Goal: Task Accomplishment & Management: Complete application form

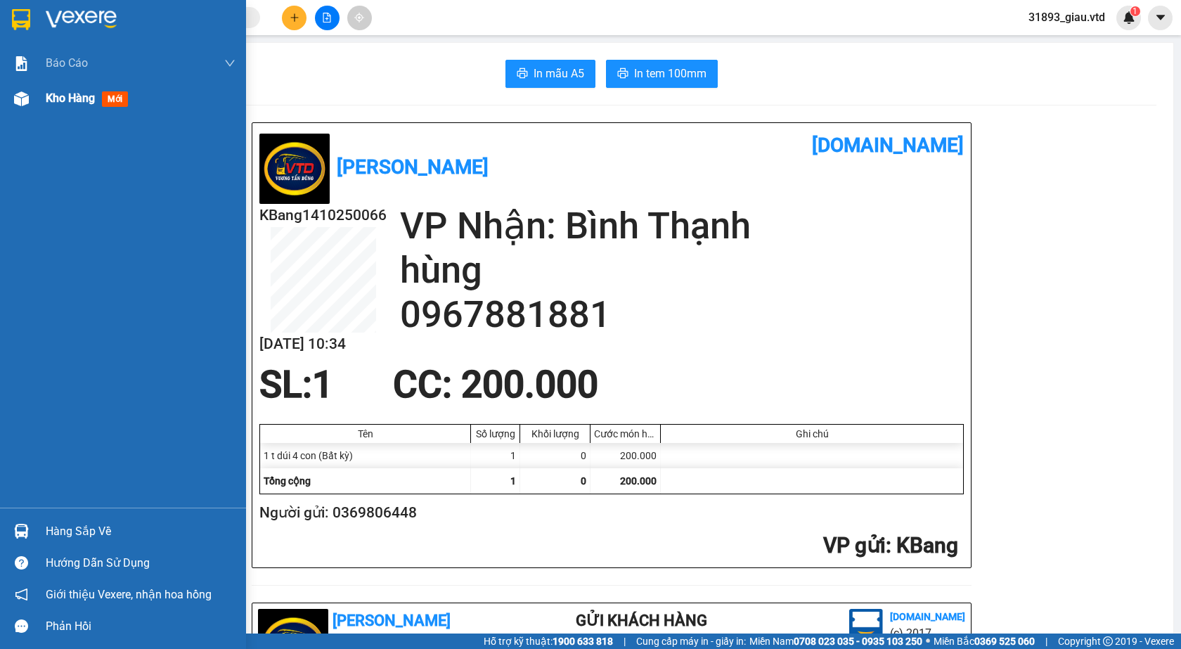
click at [112, 96] on span "mới" at bounding box center [115, 98] width 26 height 15
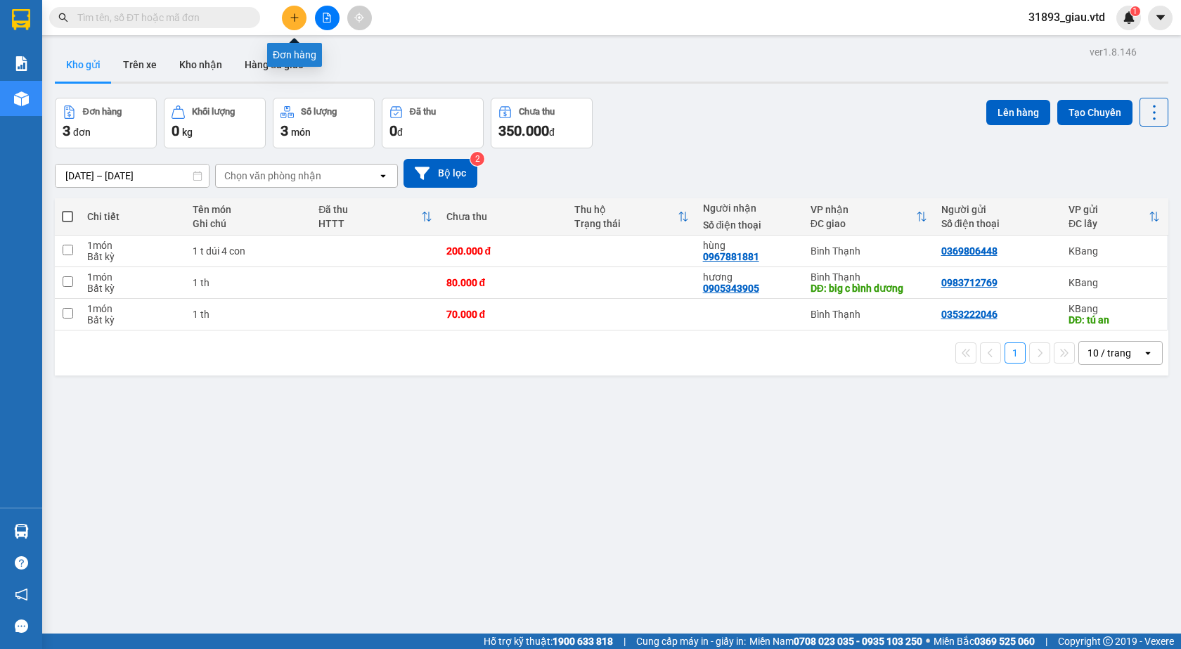
click at [294, 22] on icon "plus" at bounding box center [295, 18] width 10 height 10
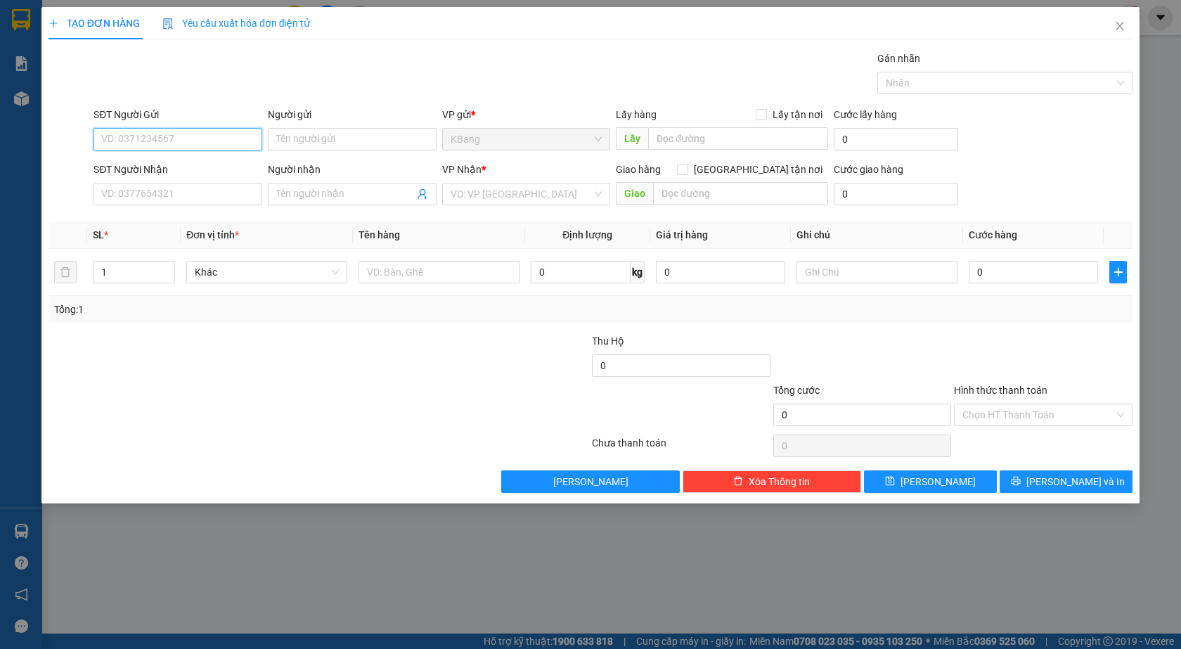
click at [145, 144] on input "SĐT Người Gửi" at bounding box center [177, 139] width 169 height 22
click at [136, 170] on div "0964475679 - huyền" at bounding box center [178, 167] width 152 height 15
type input "0964475679"
type input "huyền"
type input "0797563535"
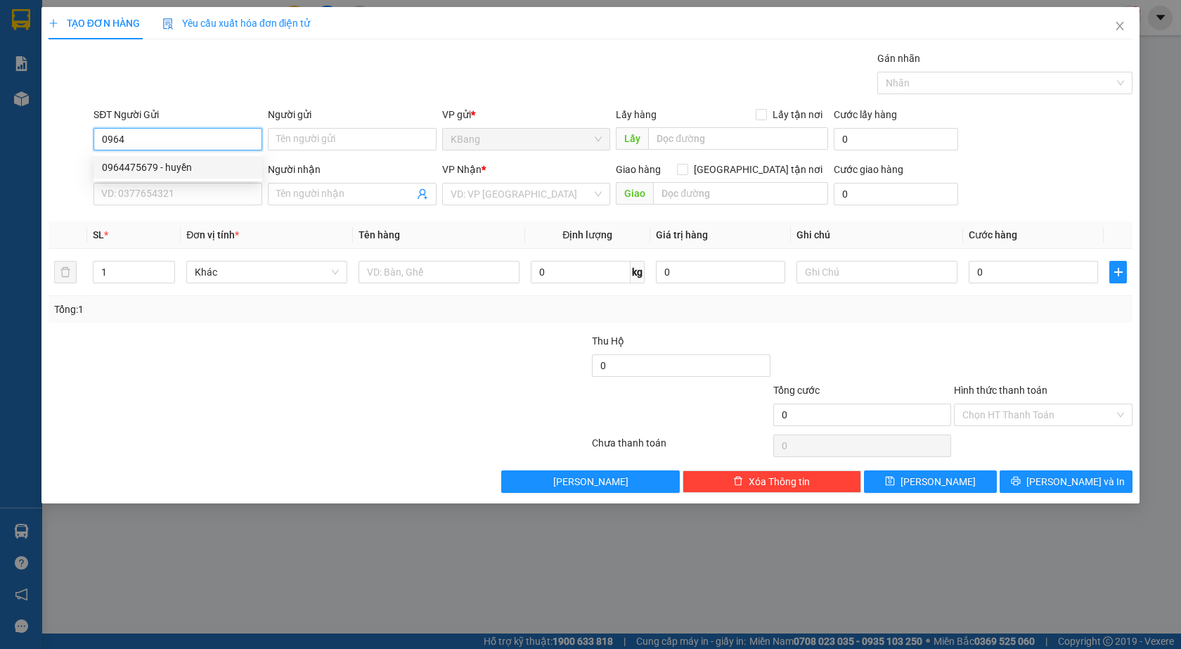
type input "thúy"
type input "đất [DEMOGRAPHIC_DATA]"
click at [174, 146] on input "0964475679" at bounding box center [177, 139] width 169 height 22
click at [166, 134] on input "0964475679" at bounding box center [177, 139] width 169 height 22
click at [120, 142] on input "0964475679" at bounding box center [177, 139] width 169 height 22
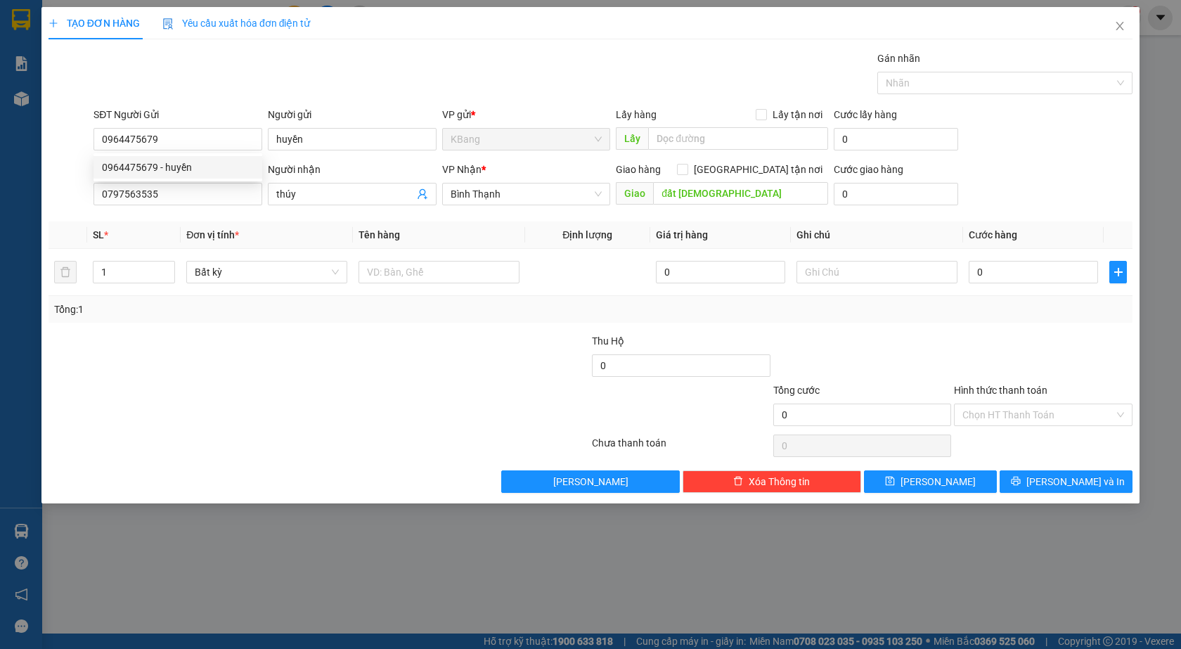
click at [270, 80] on div "Gói vận chuyển * Tiêu chuẩn Gán nhãn Nhãn" at bounding box center [613, 75] width 1044 height 49
click at [165, 136] on input "0964475679" at bounding box center [177, 139] width 169 height 22
type input "0"
click at [135, 168] on div "0964815079 - c thương" at bounding box center [178, 167] width 152 height 15
type input "0964815079"
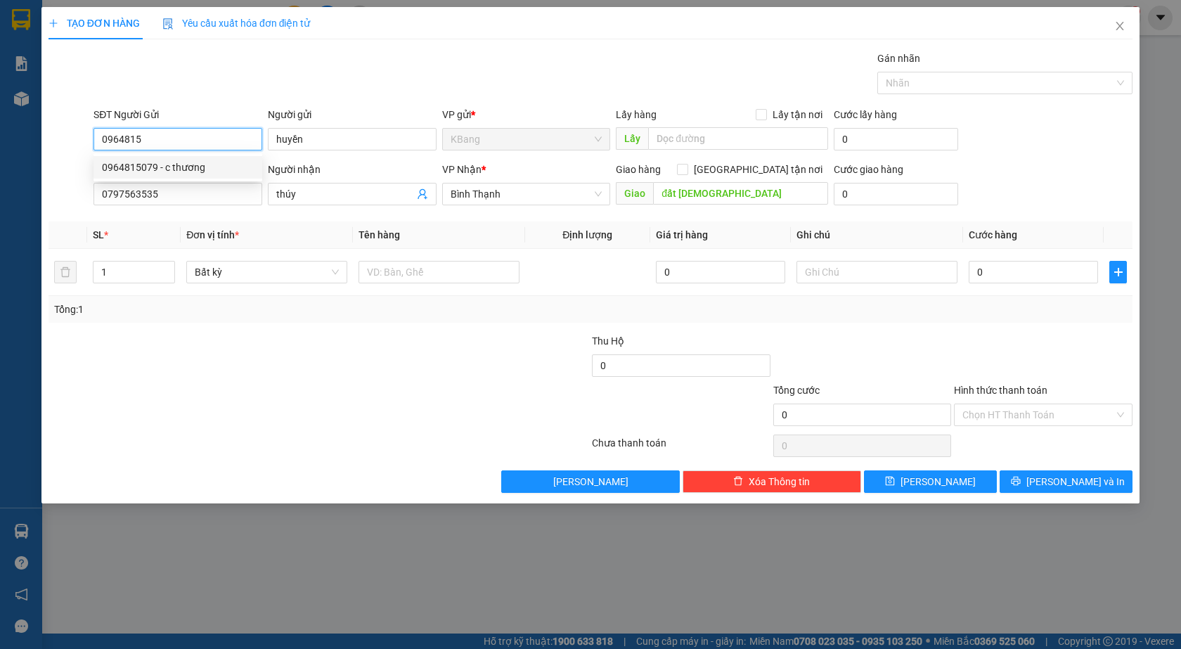
type input "c thương"
type input "0964815079"
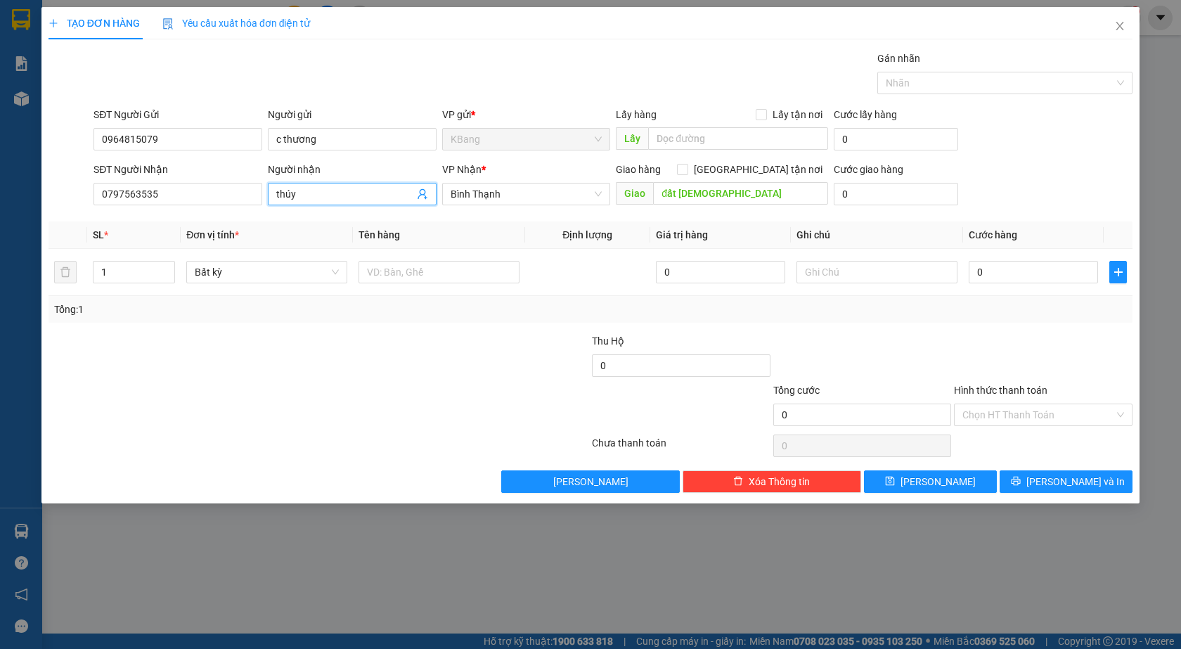
click at [425, 193] on icon "user-add" at bounding box center [422, 193] width 11 height 11
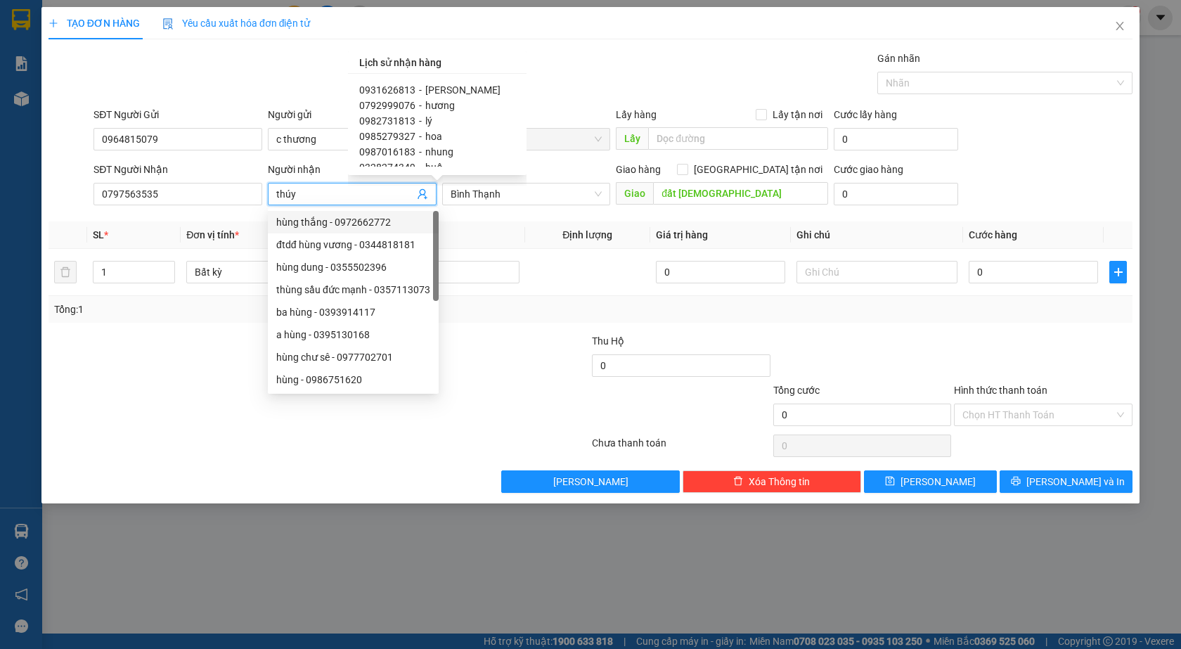
click at [397, 152] on span "0987016183" at bounding box center [387, 151] width 56 height 11
type input "0987016183"
type input "nhung"
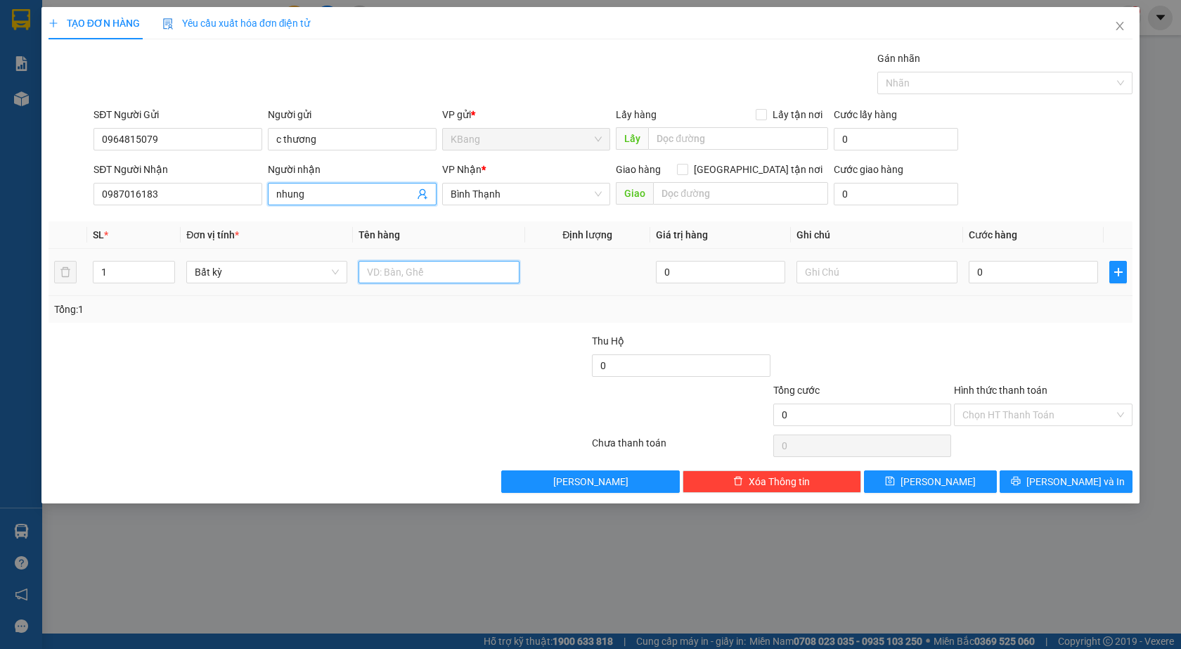
drag, startPoint x: 403, startPoint y: 275, endPoint x: 533, endPoint y: 643, distance: 389.6
click at [404, 279] on input "text" at bounding box center [438, 272] width 161 height 22
type input "1 th"
click at [996, 276] on input "0" at bounding box center [1032, 272] width 129 height 22
type input "5"
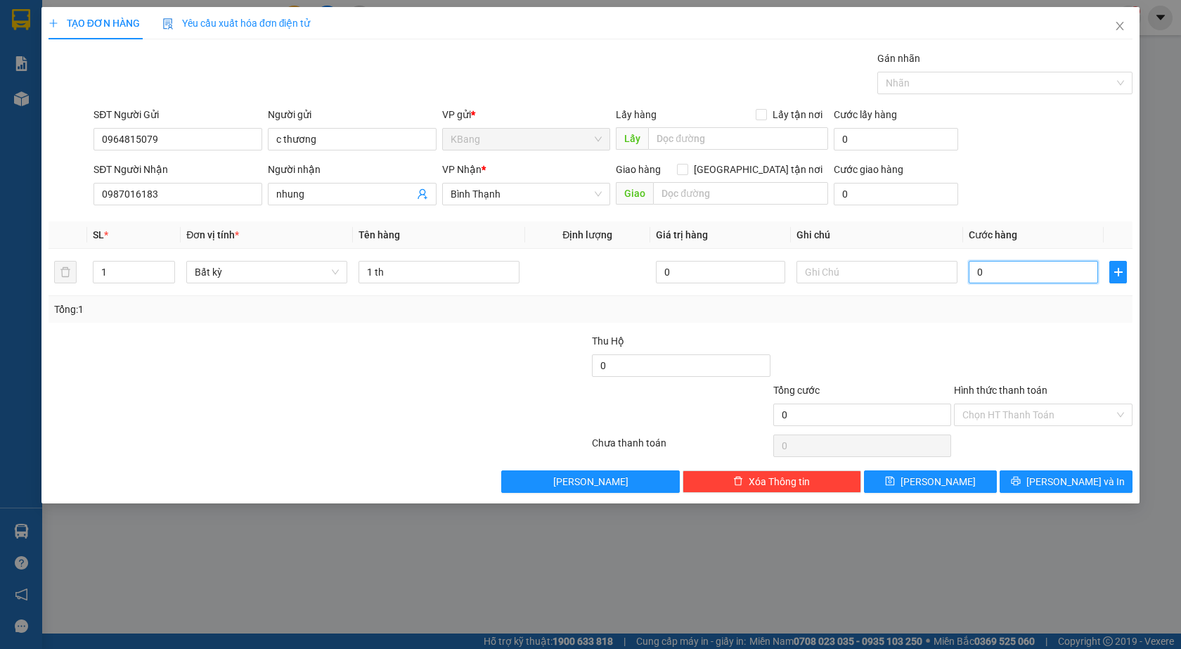
type input "5"
type input "50"
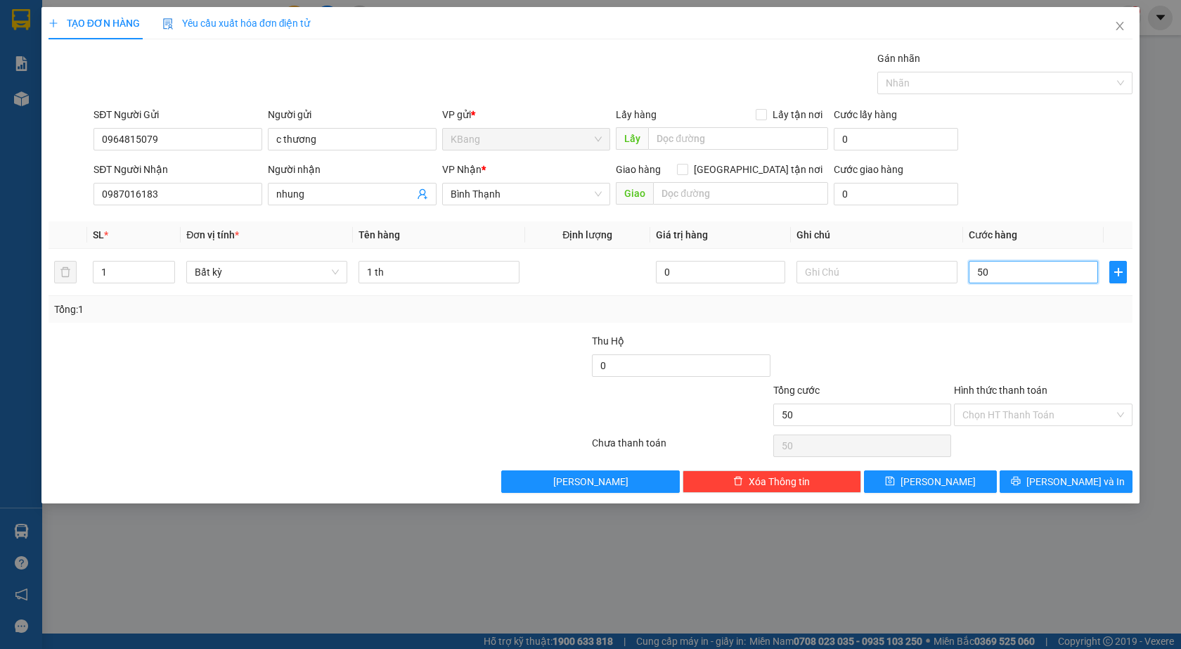
type input "500"
type input "5.000"
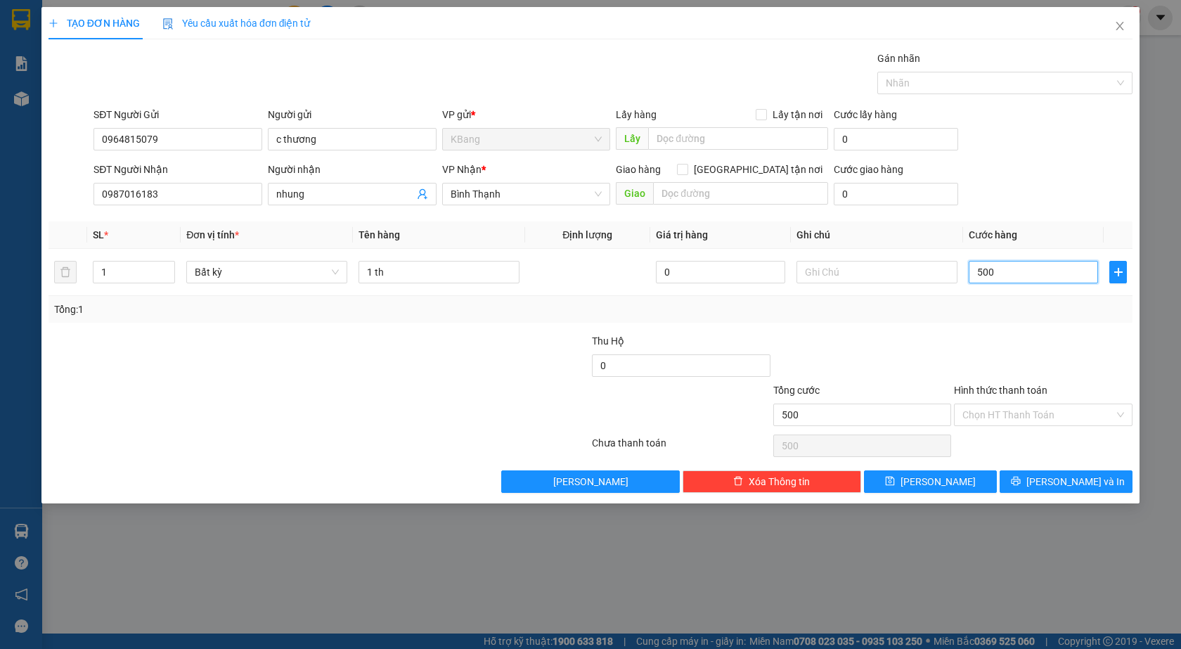
type input "5.000"
type input "50.000"
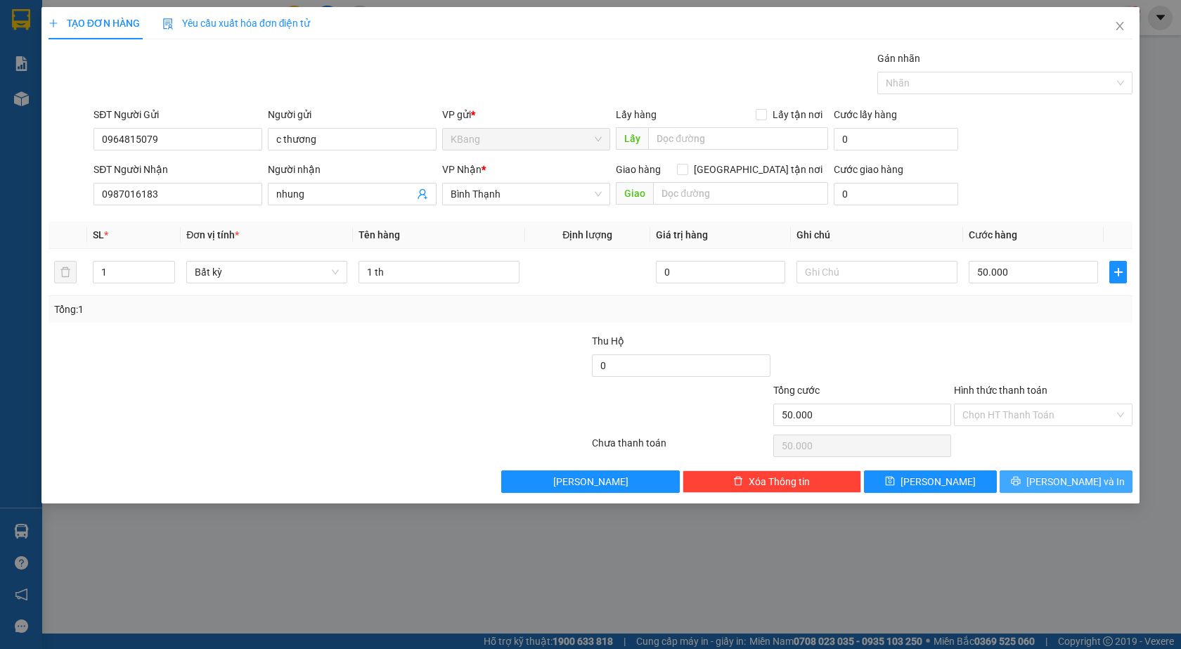
click at [1069, 477] on span "[PERSON_NAME] và In" at bounding box center [1075, 481] width 98 height 15
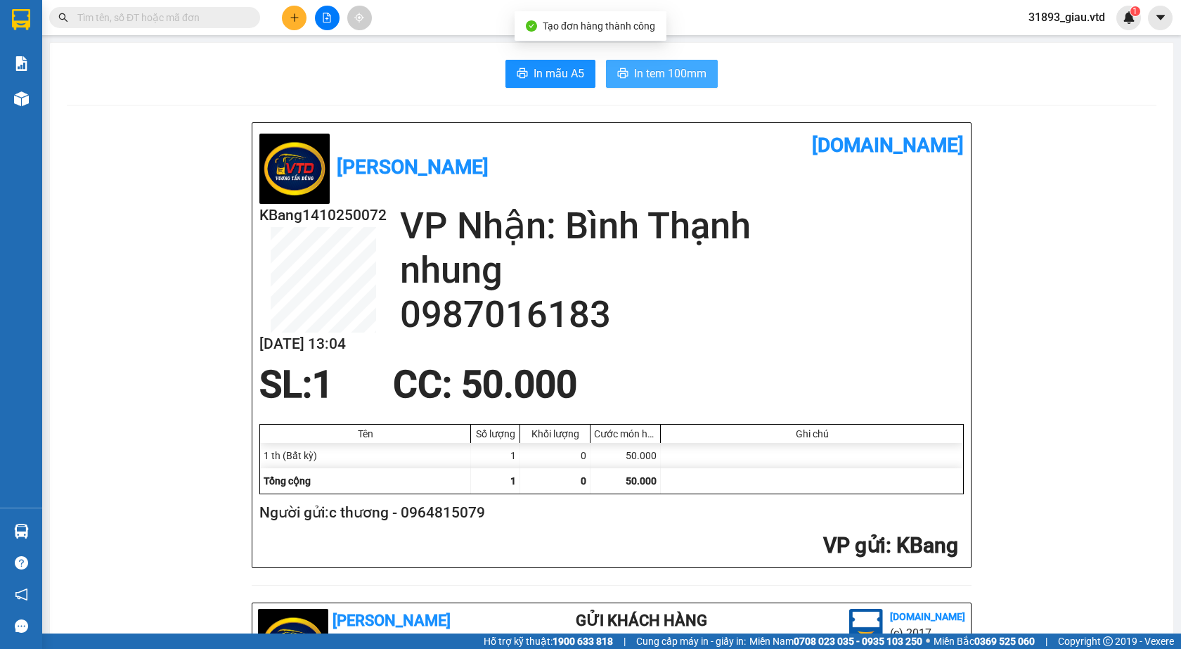
click at [653, 70] on span "In tem 100mm" at bounding box center [670, 74] width 72 height 18
click at [292, 19] on icon "plus" at bounding box center [295, 18] width 10 height 10
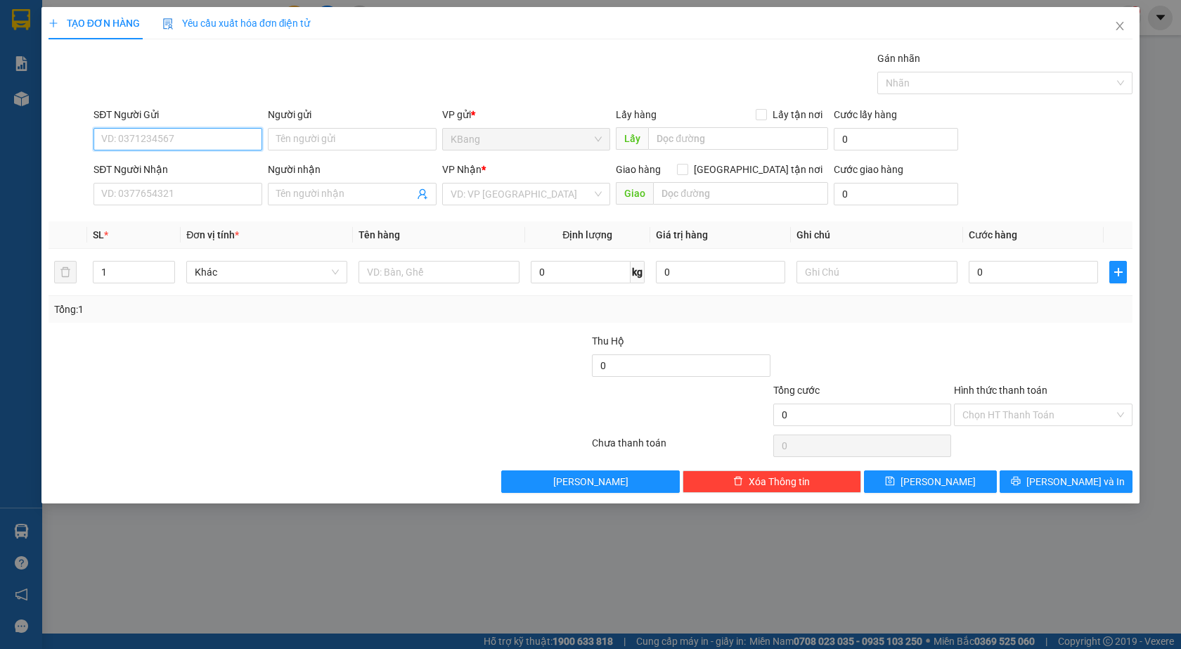
click at [143, 141] on input "SĐT Người Gửi" at bounding box center [177, 139] width 169 height 22
type input "0966920395"
drag, startPoint x: 99, startPoint y: 138, endPoint x: 143, endPoint y: 129, distance: 45.3
click at [180, 138] on input "0966920395" at bounding box center [177, 139] width 169 height 22
paste input "0966920395"
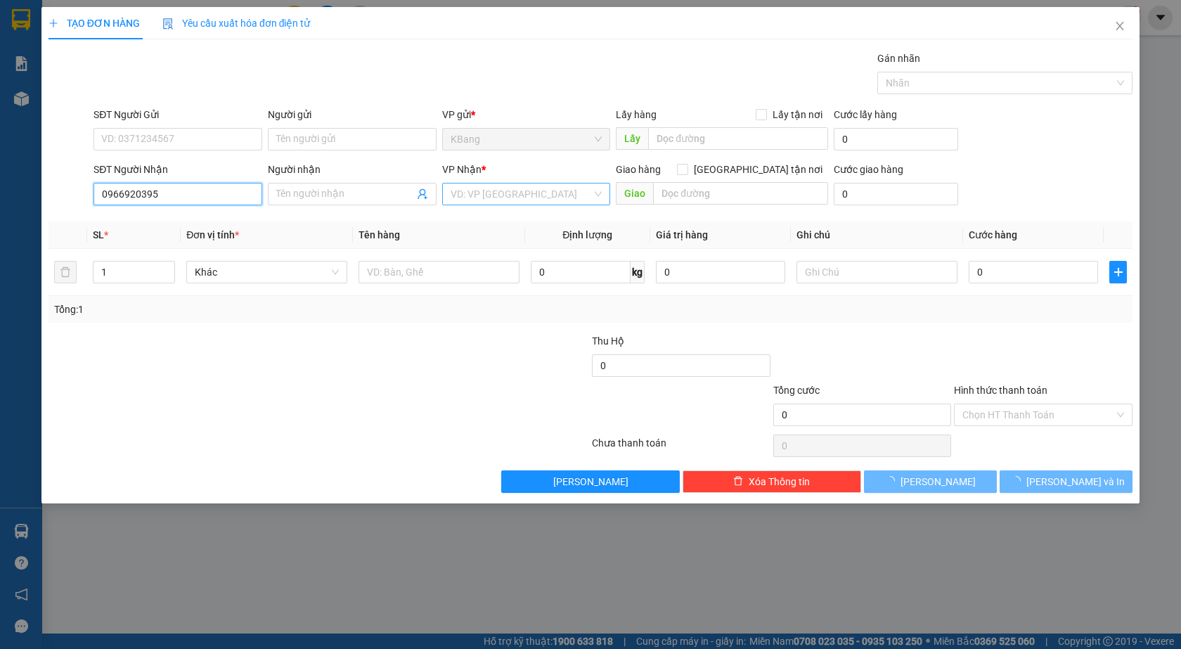
type input "0966920395"
click at [472, 195] on input "search" at bounding box center [521, 193] width 142 height 21
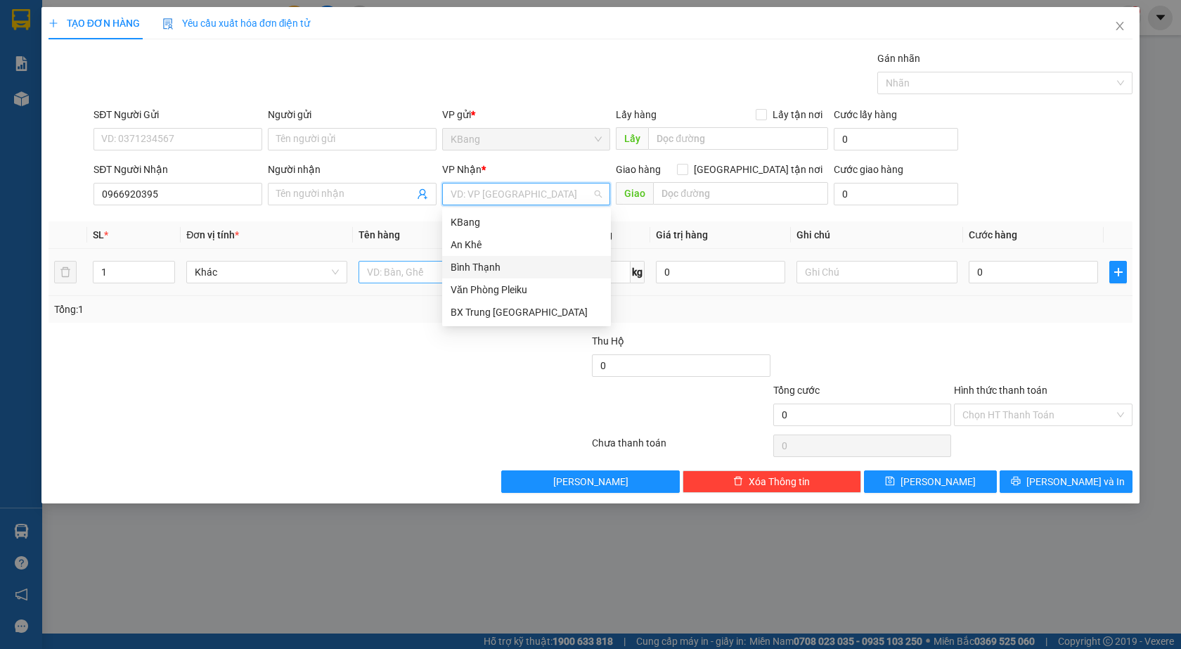
click at [466, 266] on div "Bình Thạnh" at bounding box center [526, 266] width 152 height 15
drag, startPoint x: 393, startPoint y: 275, endPoint x: 384, endPoint y: 308, distance: 34.3
click at [392, 275] on input "text" at bounding box center [438, 272] width 161 height 22
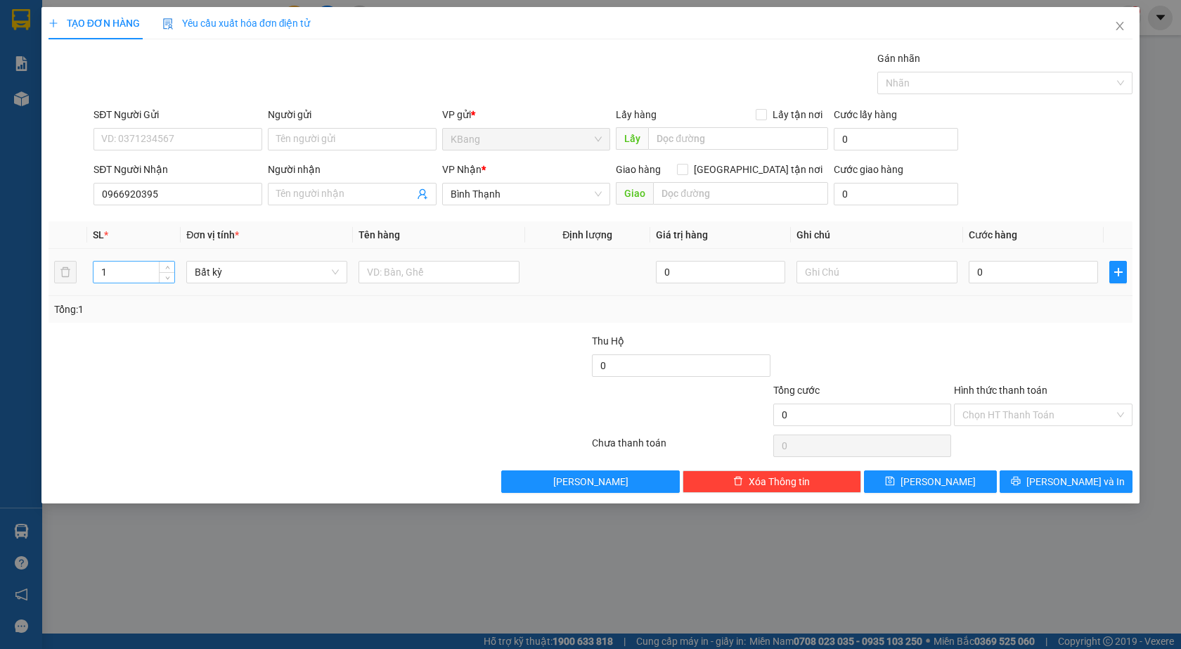
click at [116, 281] on input "1" at bounding box center [134, 271] width 82 height 21
type input "13"
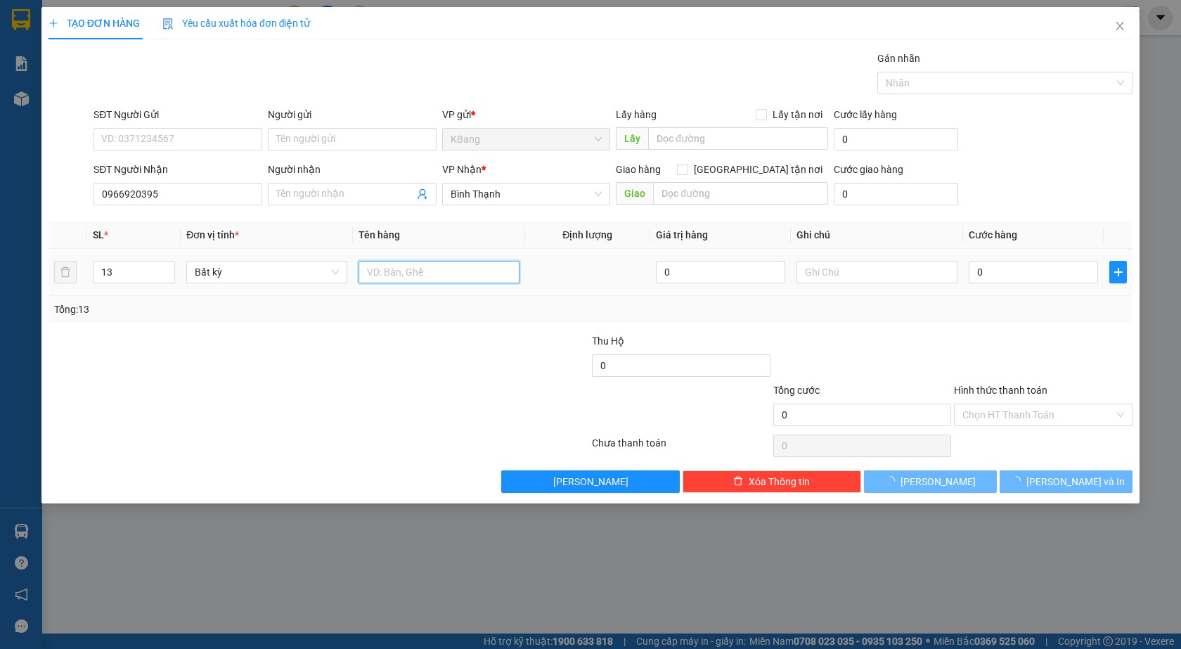
click at [389, 270] on input "text" at bounding box center [438, 272] width 161 height 22
type input "13 th sấu"
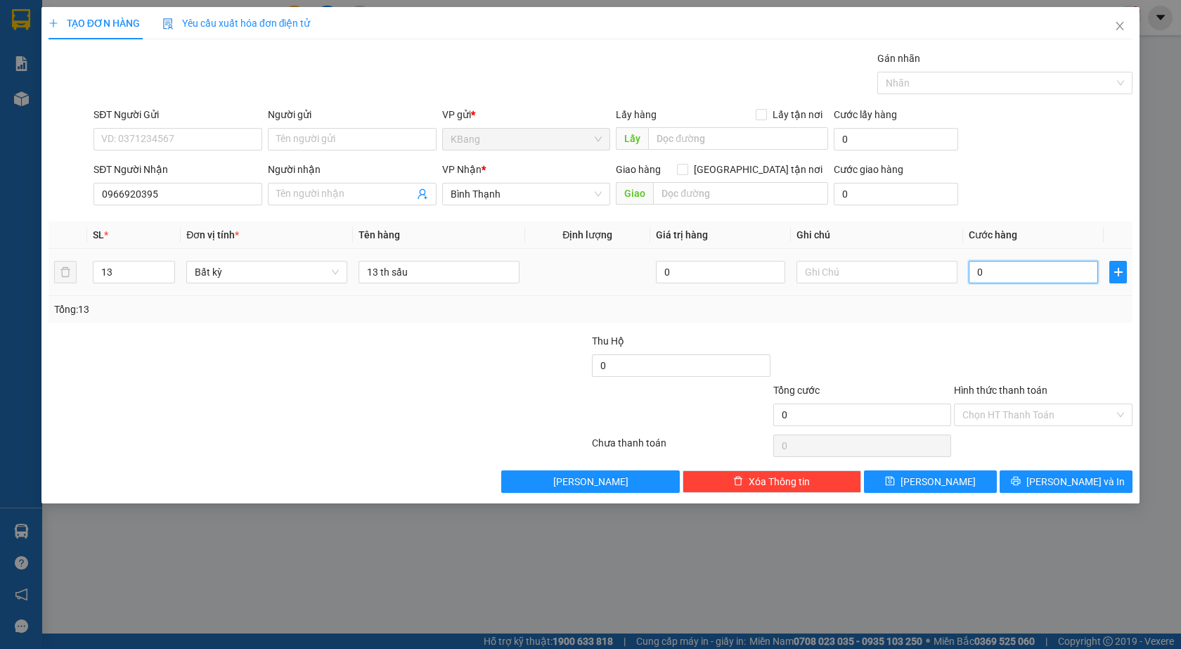
click at [1011, 276] on input "0" at bounding box center [1032, 272] width 129 height 22
drag, startPoint x: 975, startPoint y: 271, endPoint x: 965, endPoint y: 290, distance: 21.1
click at [977, 271] on input "0" at bounding box center [1032, 272] width 129 height 22
type input "9"
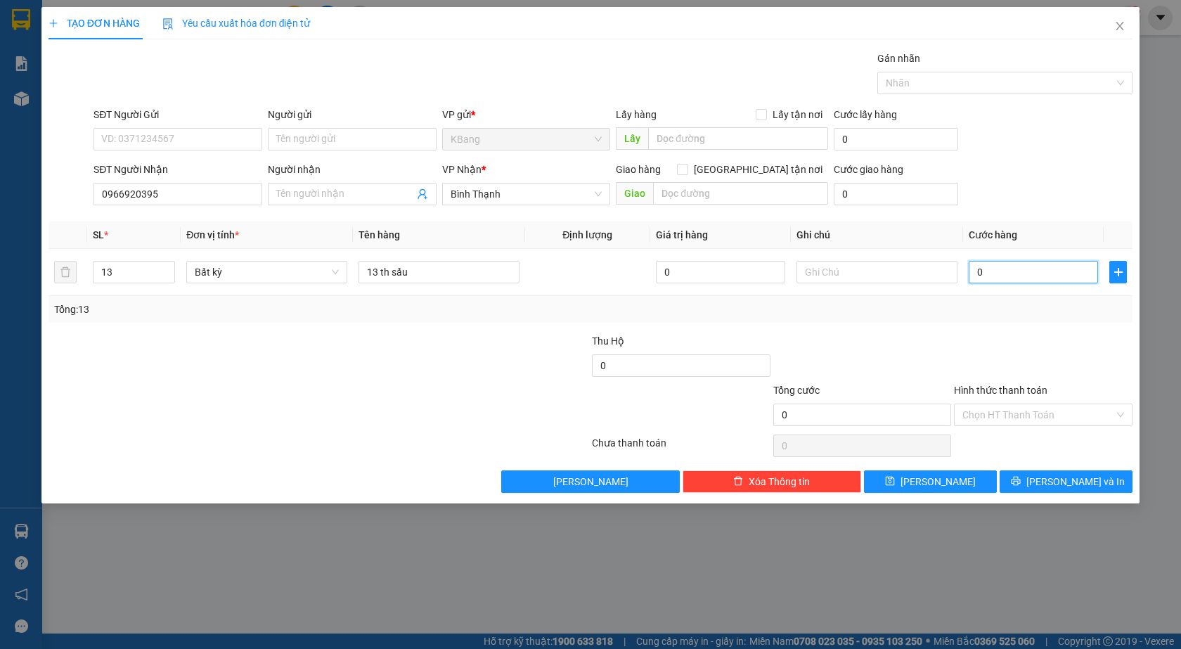
type input "9"
type input "90"
type input "900"
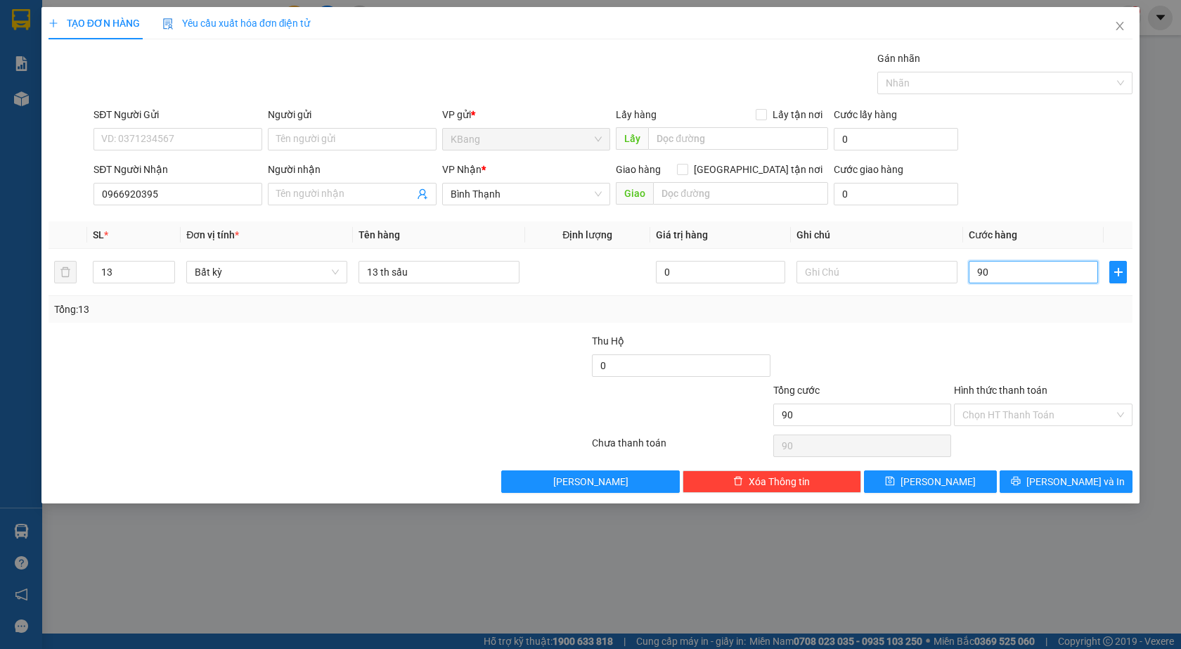
type input "900"
type input "9.000"
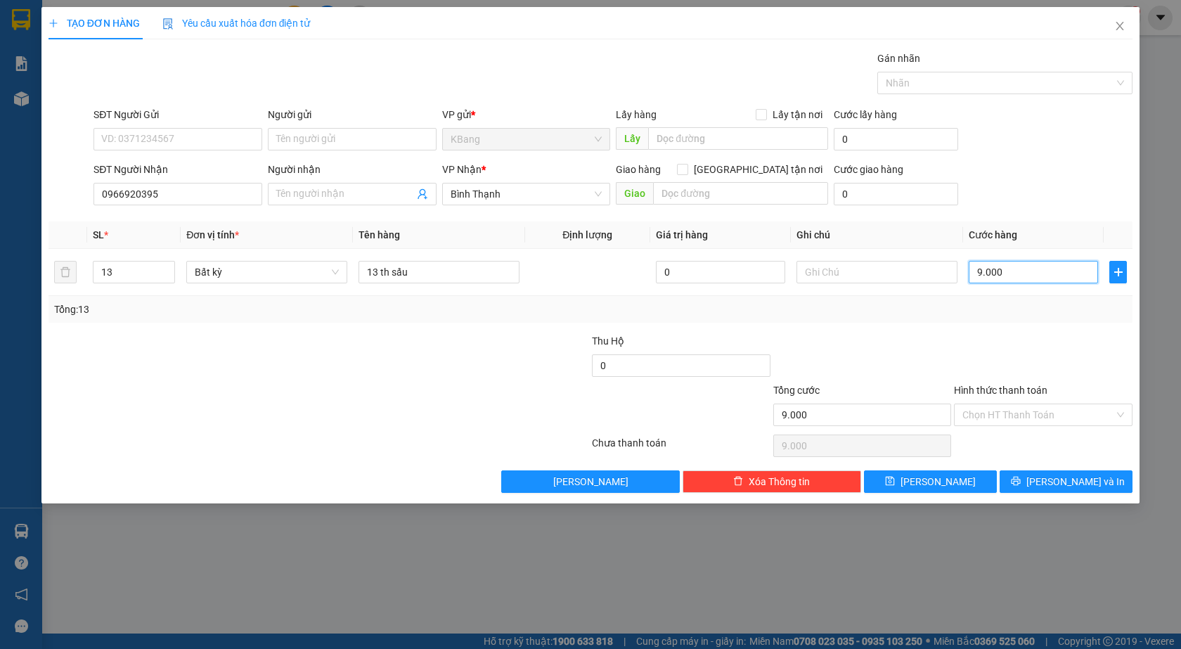
type input "90.000"
type input "900.000"
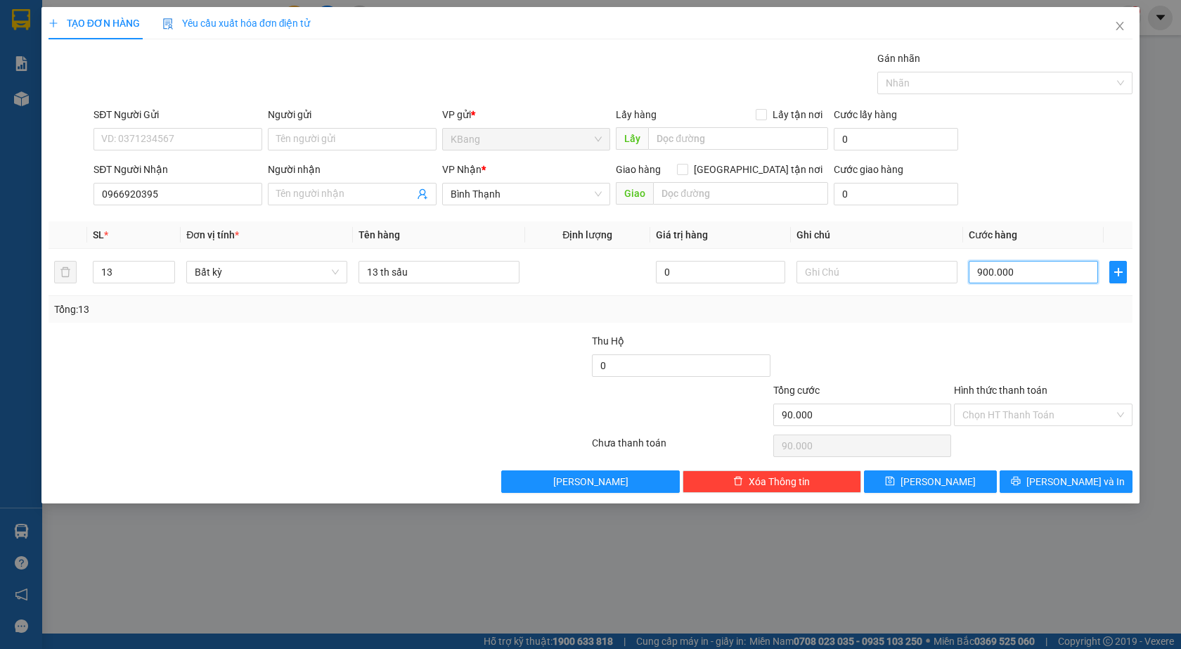
type input "900.000"
click at [1009, 410] on input "Hình thức thanh toán" at bounding box center [1038, 414] width 152 height 21
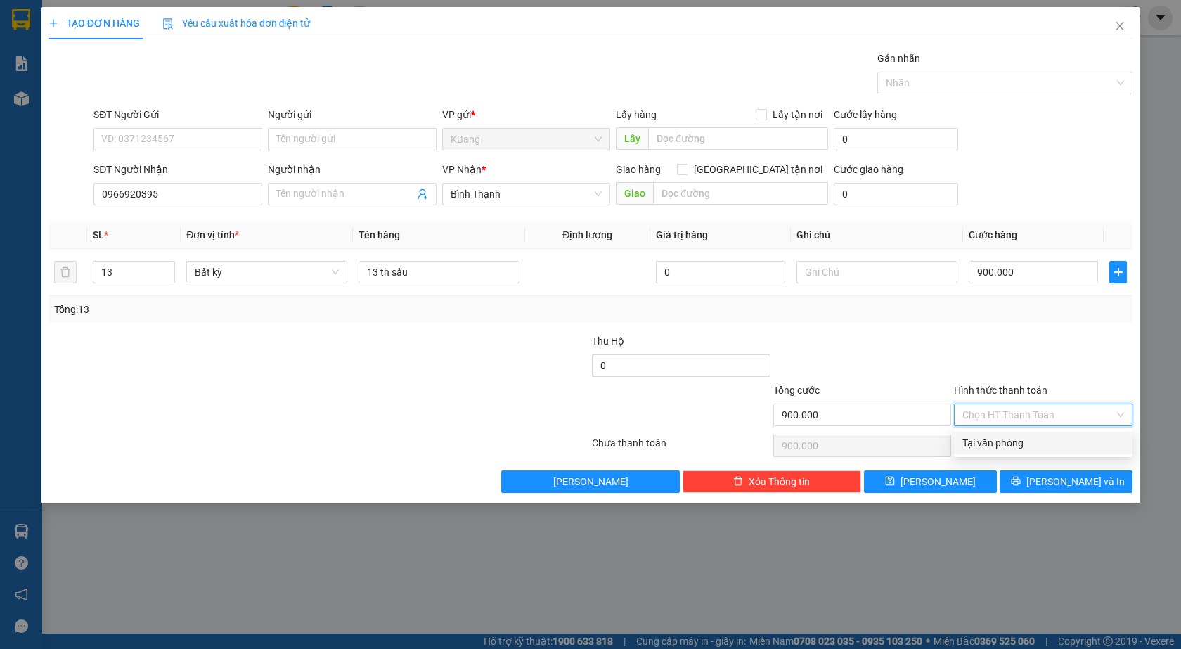
click at [1009, 441] on div "Tại văn phòng" at bounding box center [1043, 442] width 162 height 15
type input "0"
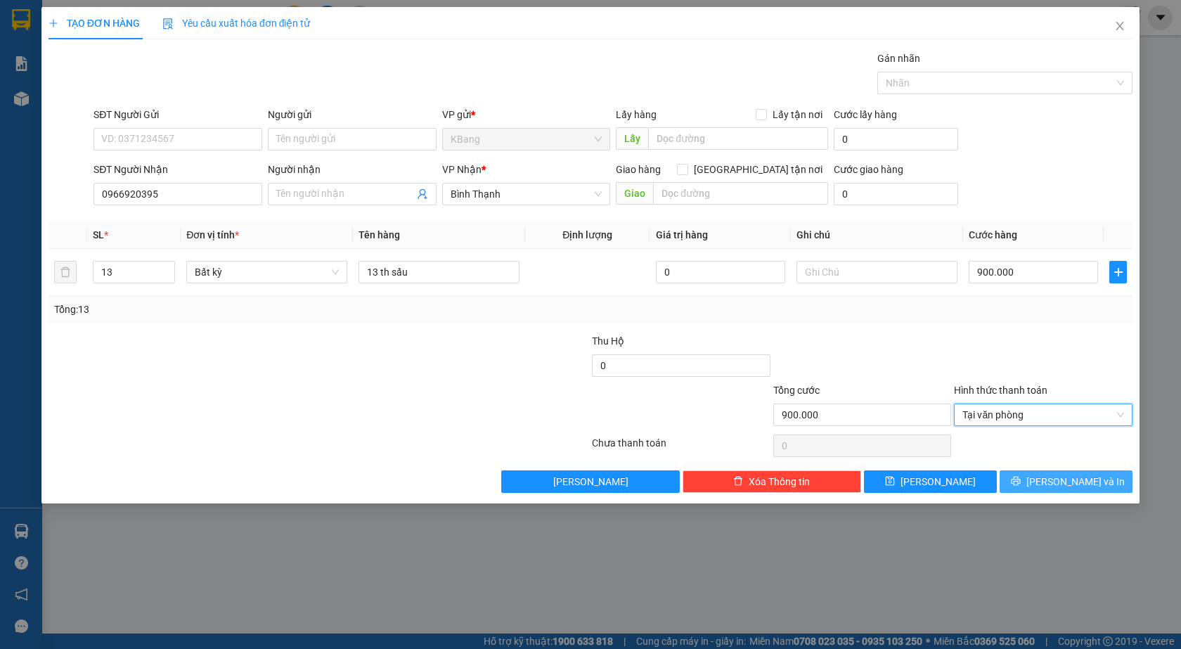
click at [1072, 484] on span "[PERSON_NAME] và In" at bounding box center [1075, 481] width 98 height 15
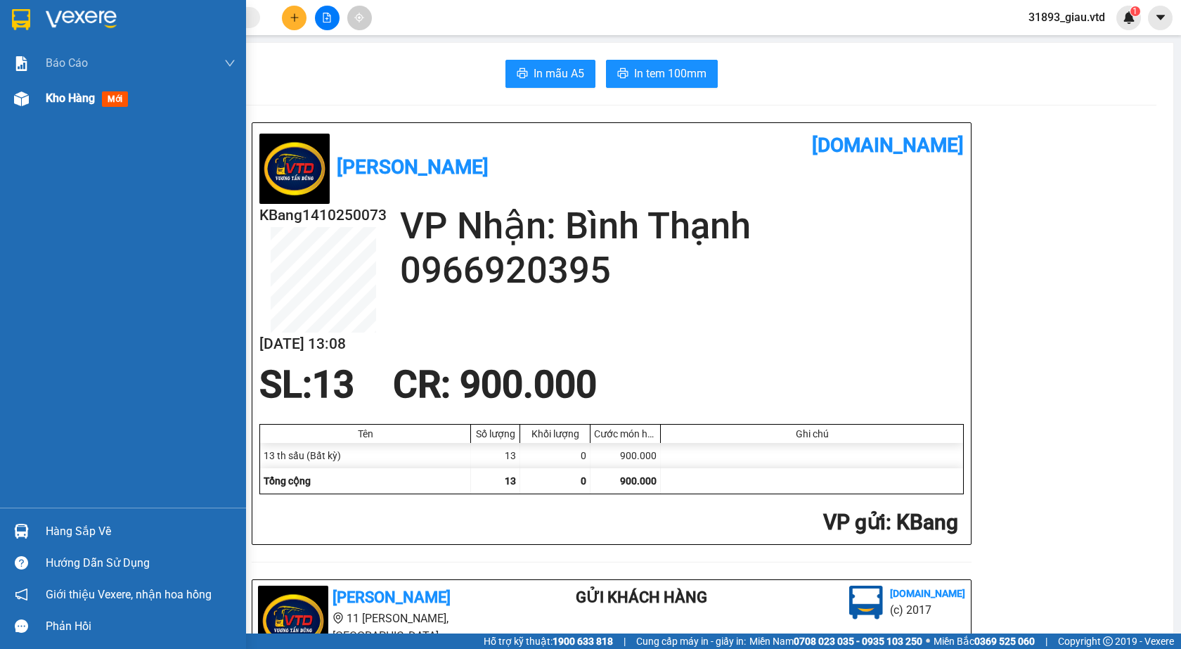
click at [126, 108] on div "Kho hàng mới" at bounding box center [141, 98] width 190 height 35
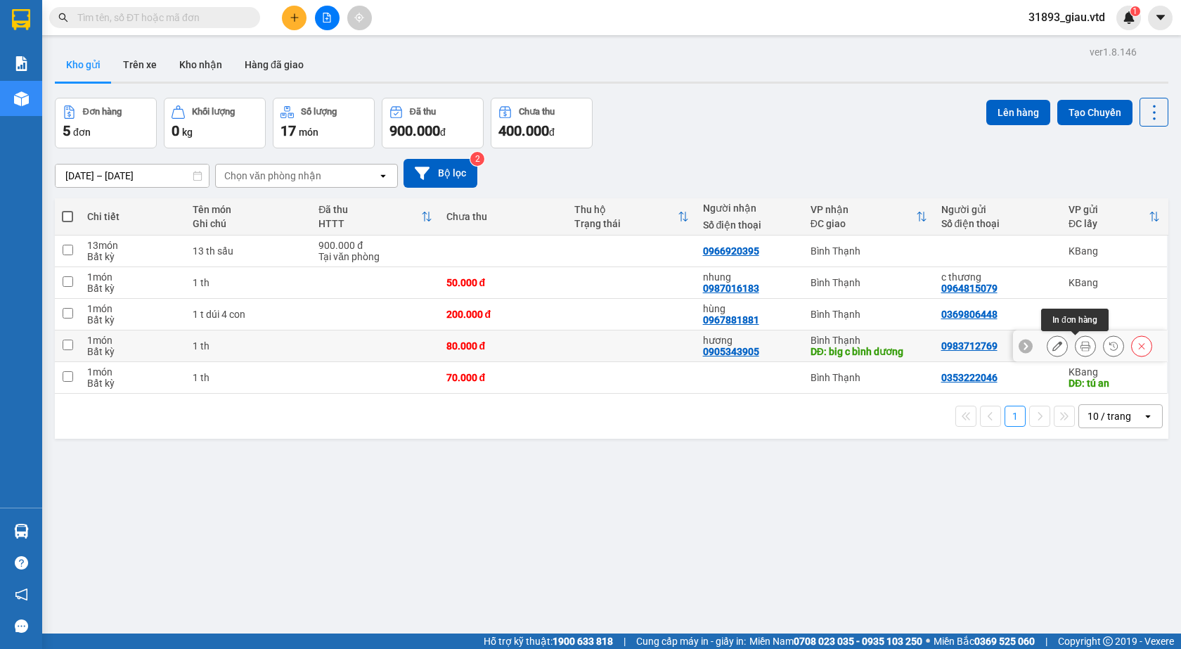
click at [1080, 346] on icon at bounding box center [1085, 346] width 10 height 10
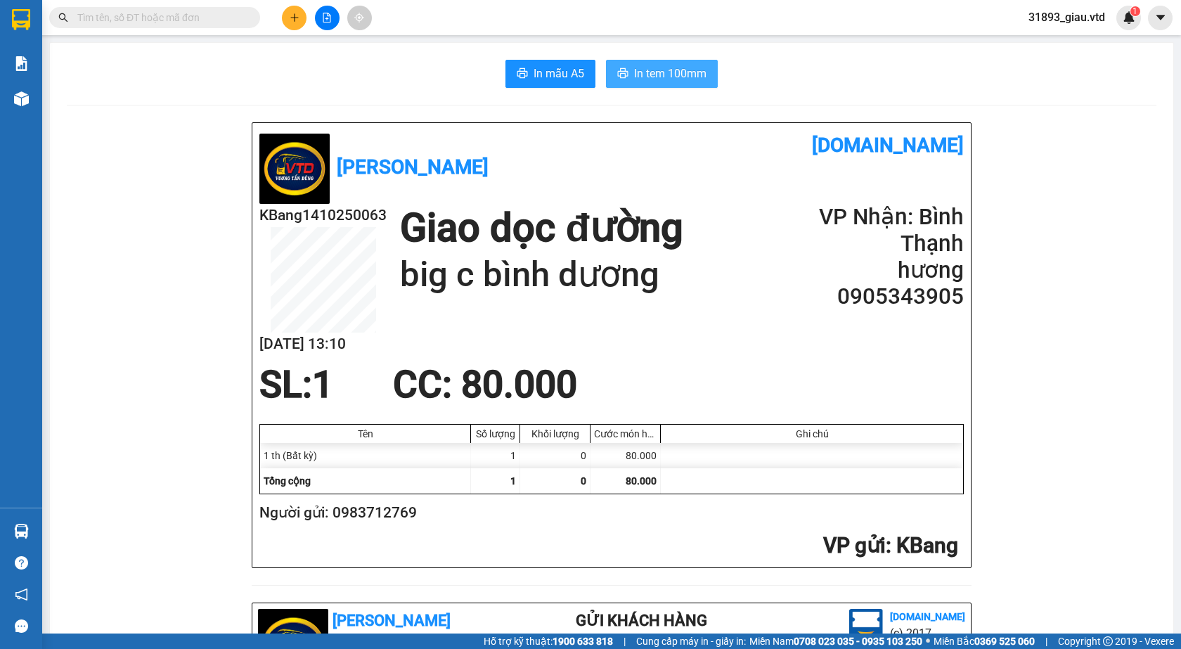
click at [655, 78] on span "In tem 100mm" at bounding box center [670, 74] width 72 height 18
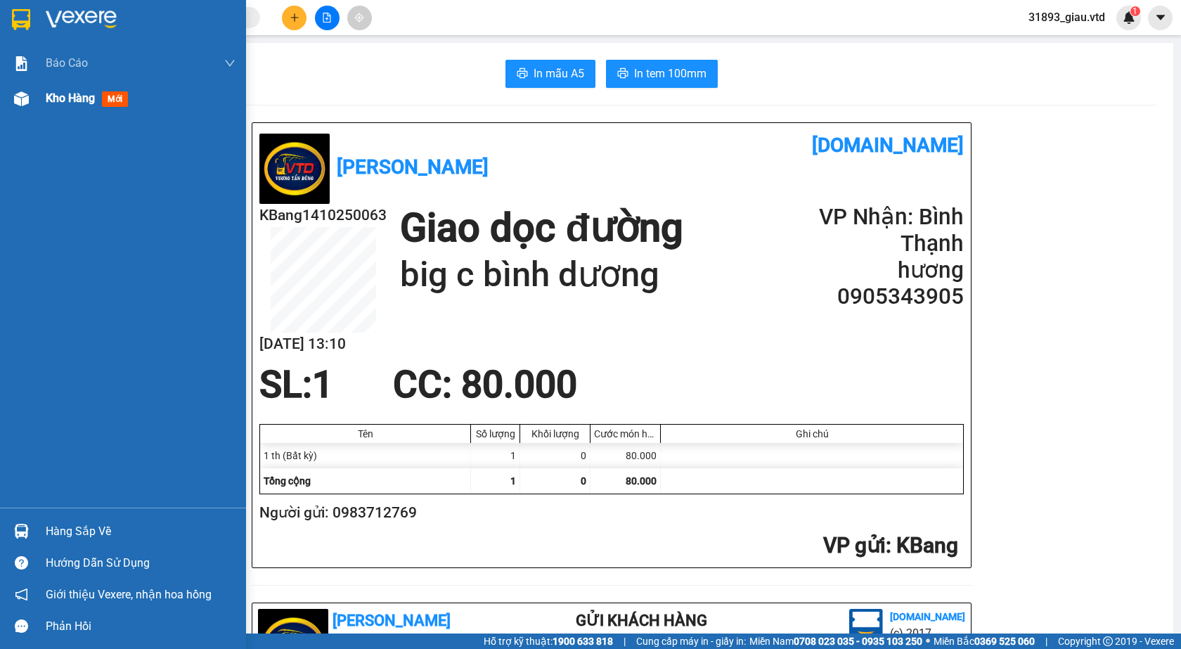
click at [112, 96] on span "mới" at bounding box center [115, 98] width 26 height 15
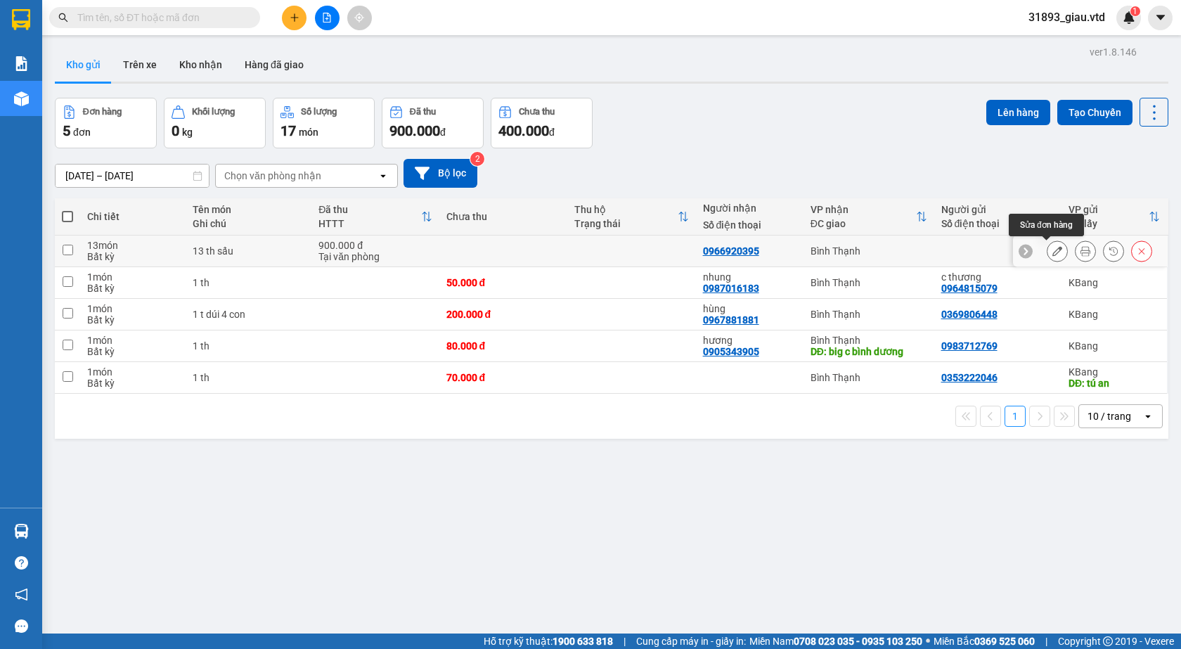
click at [1052, 250] on icon at bounding box center [1057, 251] width 10 height 10
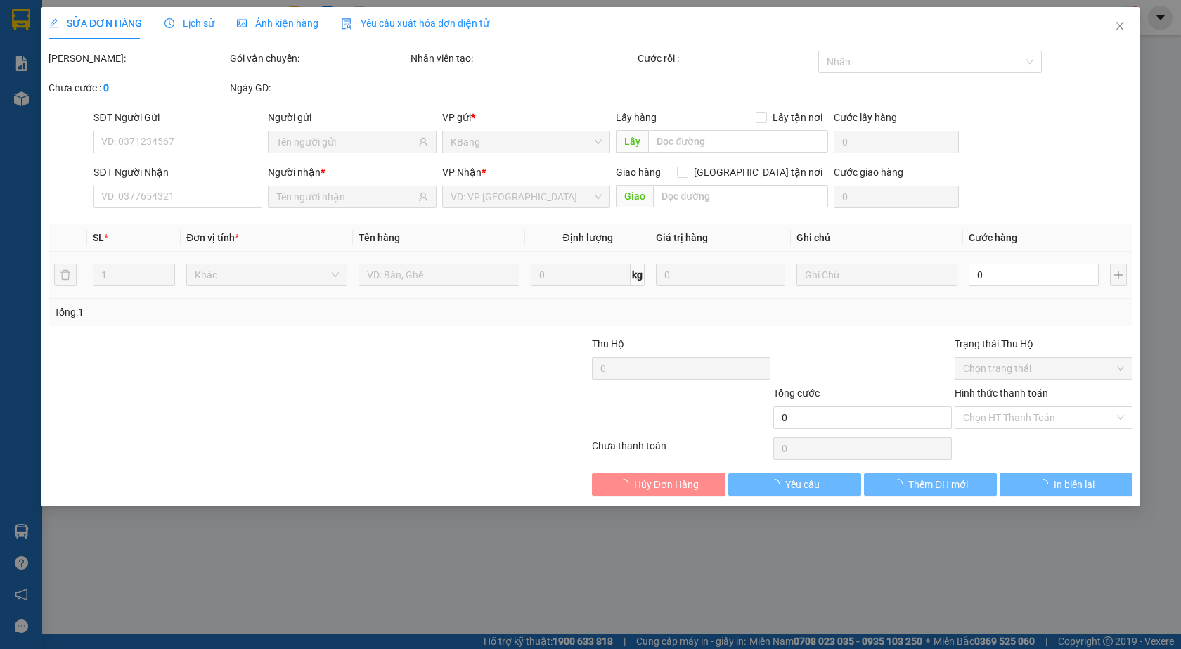
type input "0966920395"
type input "900.000"
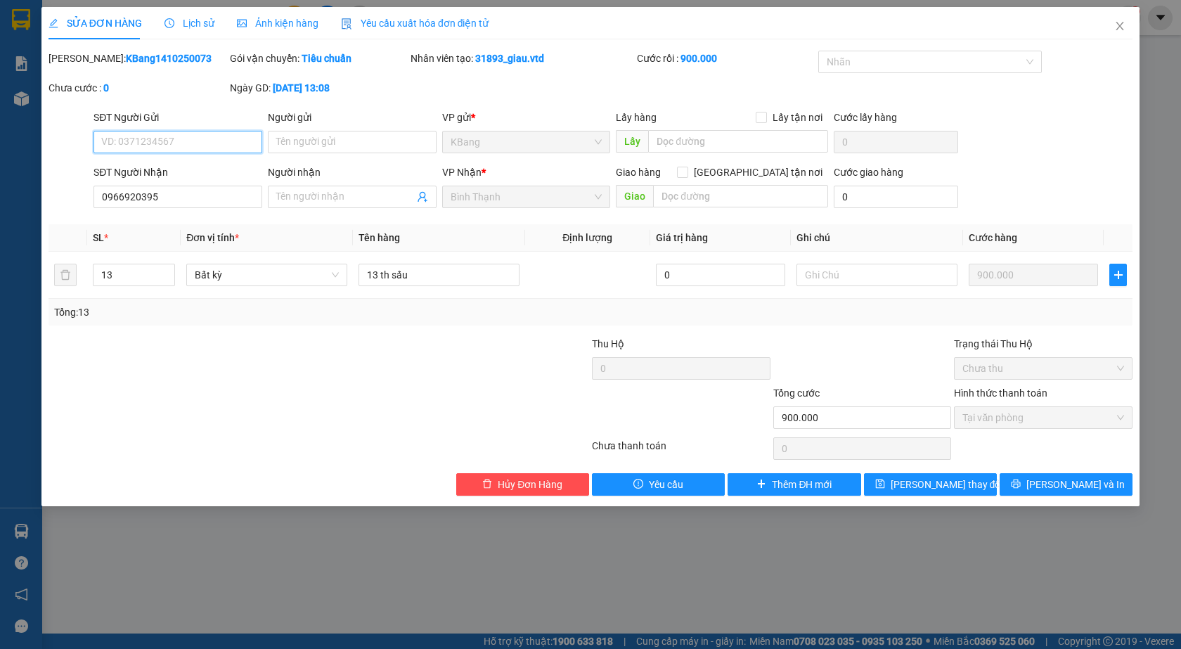
drag, startPoint x: 113, startPoint y: 142, endPoint x: 143, endPoint y: 469, distance: 328.1
click at [113, 148] on input "SĐT Người Gửi" at bounding box center [177, 142] width 169 height 22
type input "0964815079"
drag, startPoint x: 816, startPoint y: 278, endPoint x: 822, endPoint y: 438, distance: 161.0
click at [817, 290] on td at bounding box center [877, 275] width 172 height 47
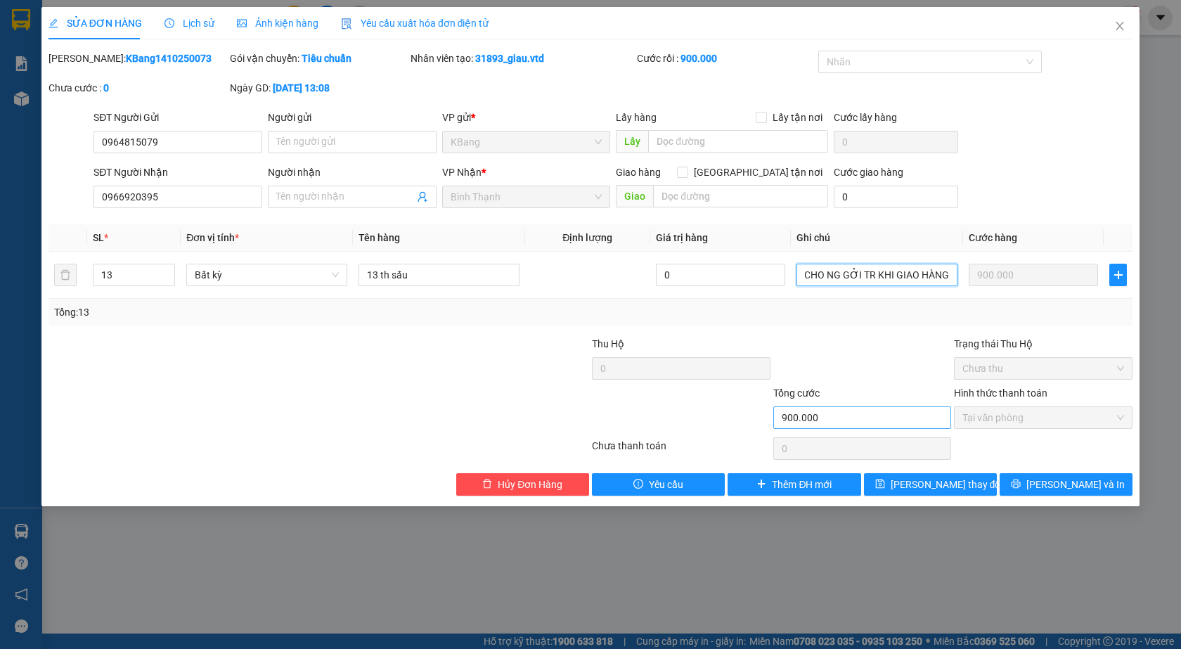
scroll to position [0, 20]
type input "GỌI CHO NG GỞI TR KHI GIAO HÀNG"
click at [932, 481] on span "[PERSON_NAME] thay đổi" at bounding box center [946, 483] width 112 height 15
